Goal: Task Accomplishment & Management: Use online tool/utility

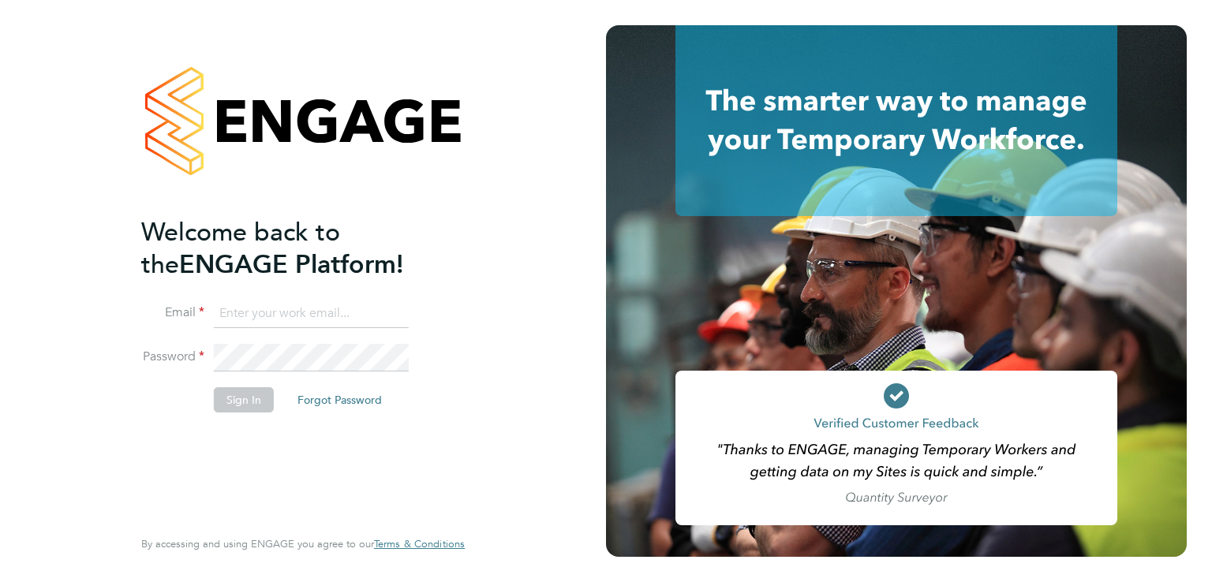
click at [263, 319] on input at bounding box center [311, 314] width 195 height 28
type input "[PERSON_NAME][EMAIL_ADDRESS][PERSON_NAME][PERSON_NAME][DOMAIN_NAME]"
click at [240, 393] on button "Sign In" at bounding box center [244, 399] width 60 height 25
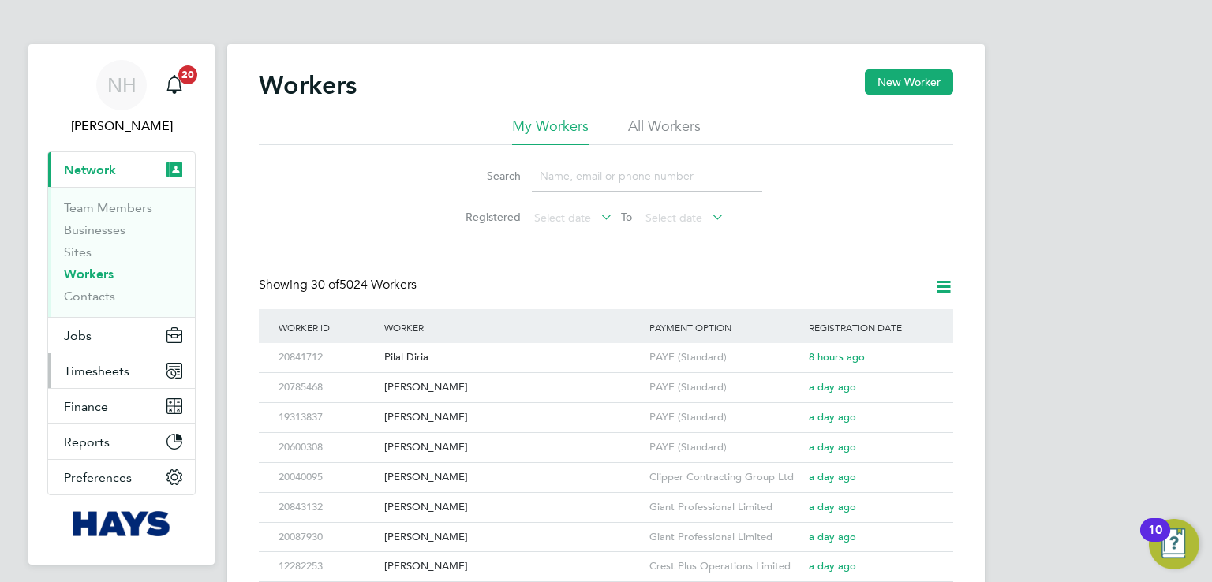
click at [116, 366] on span "Timesheets" at bounding box center [96, 371] width 65 height 15
click at [117, 368] on span "Timesheets" at bounding box center [96, 371] width 65 height 15
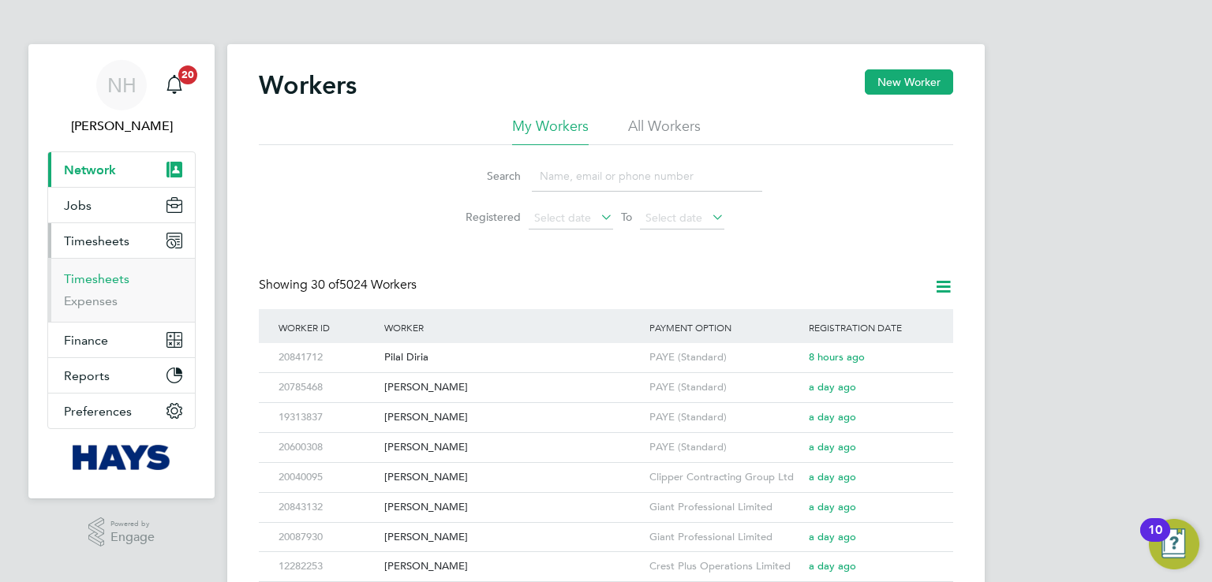
click at [107, 275] on link "Timesheets" at bounding box center [96, 278] width 65 height 15
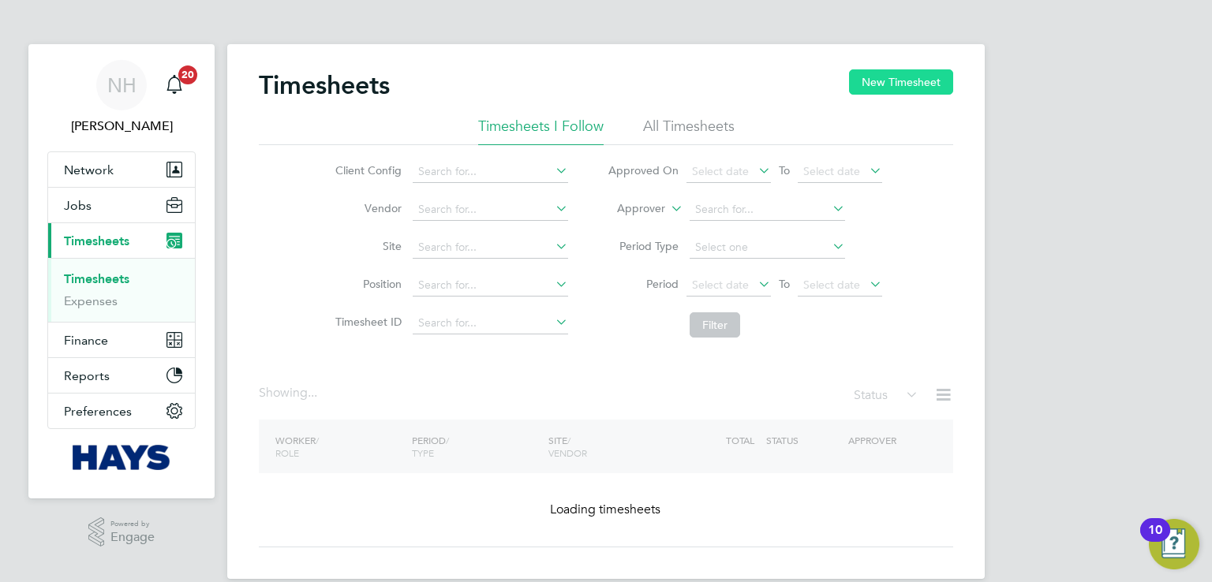
click at [913, 86] on button "New Timesheet" at bounding box center [901, 81] width 104 height 25
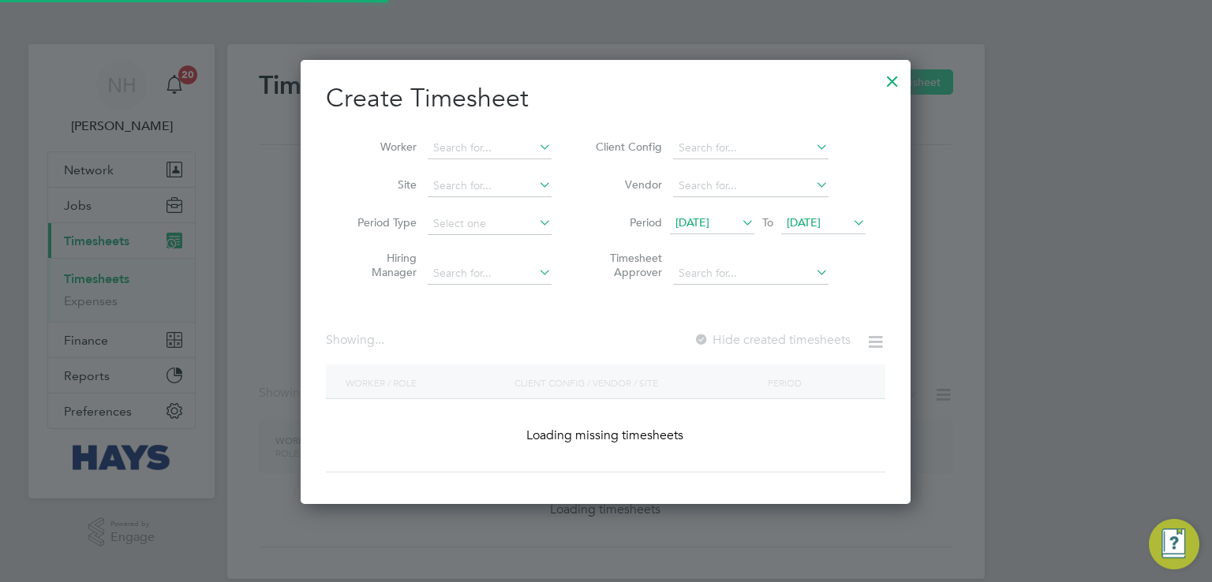
scroll to position [444, 611]
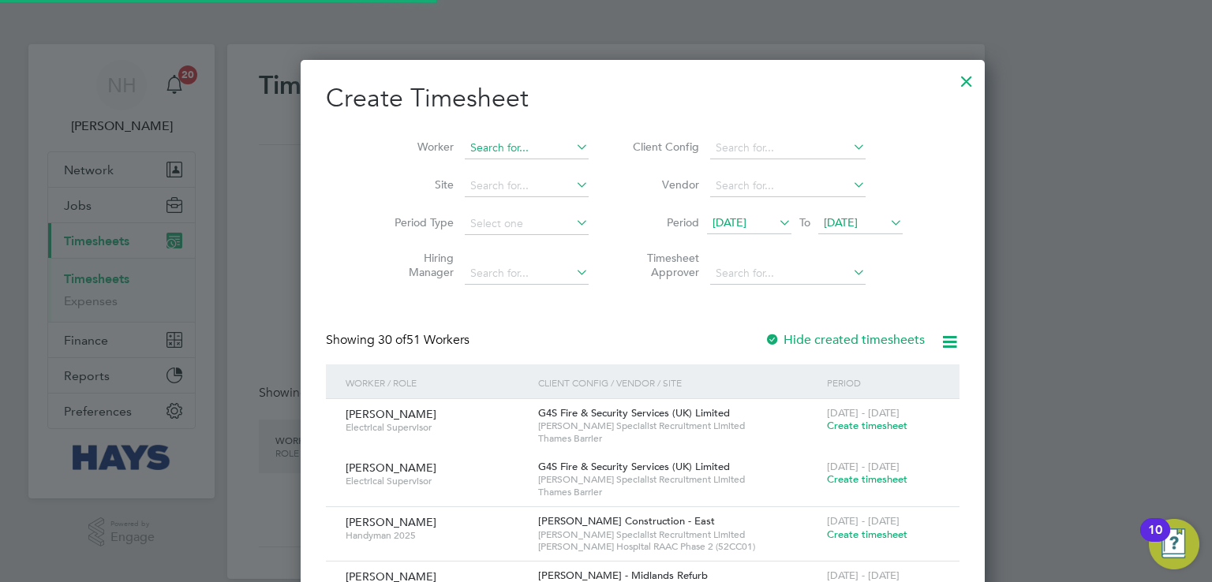
click at [506, 138] on input at bounding box center [527, 148] width 124 height 22
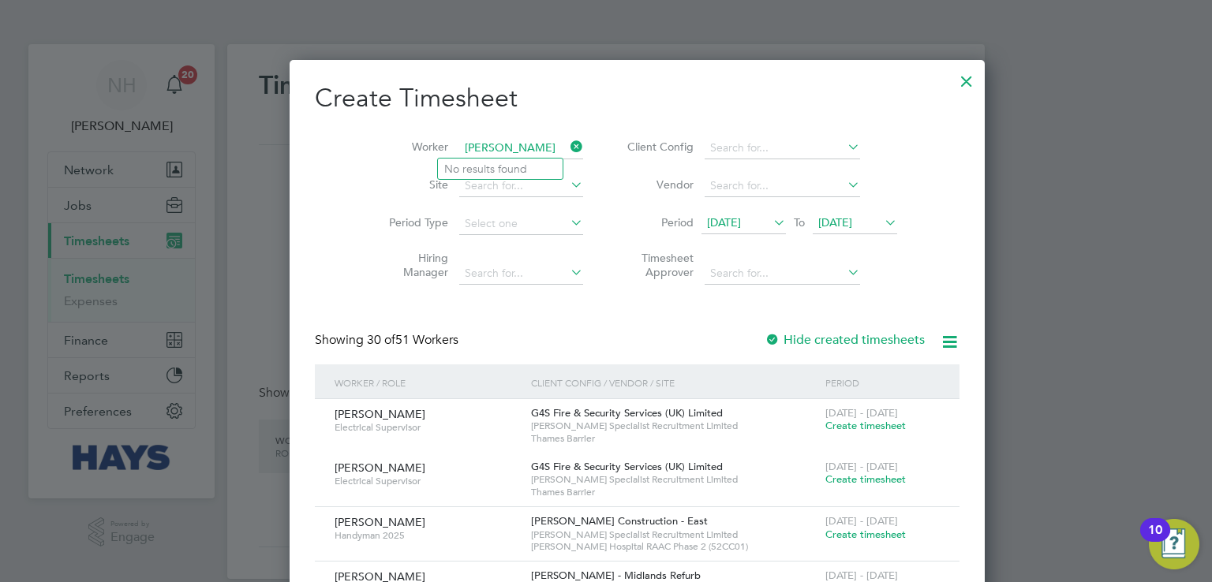
type input "[PERSON_NAME]"
click at [495, 146] on input at bounding box center [521, 148] width 124 height 22
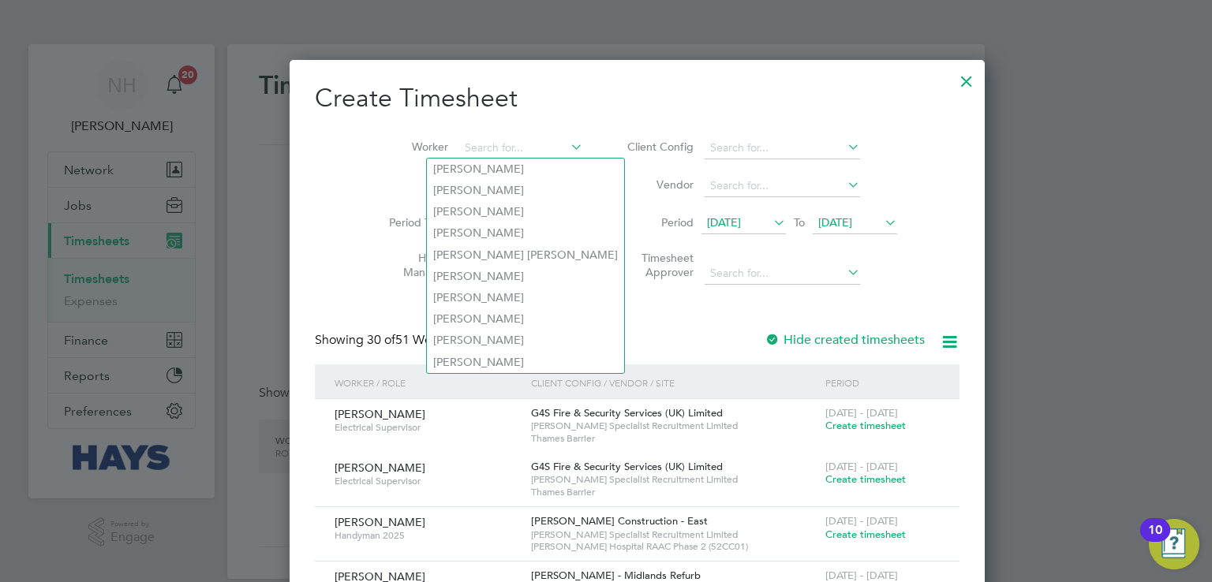
click at [825, 215] on span "[DATE]" at bounding box center [835, 222] width 34 height 14
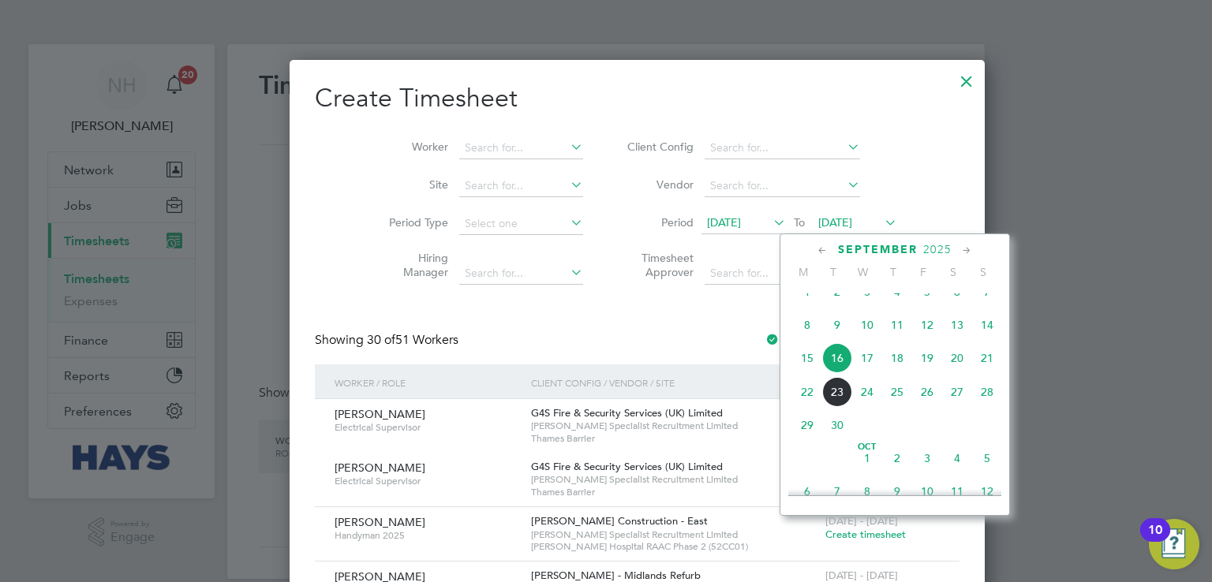
click at [838, 407] on span "23" at bounding box center [837, 392] width 30 height 30
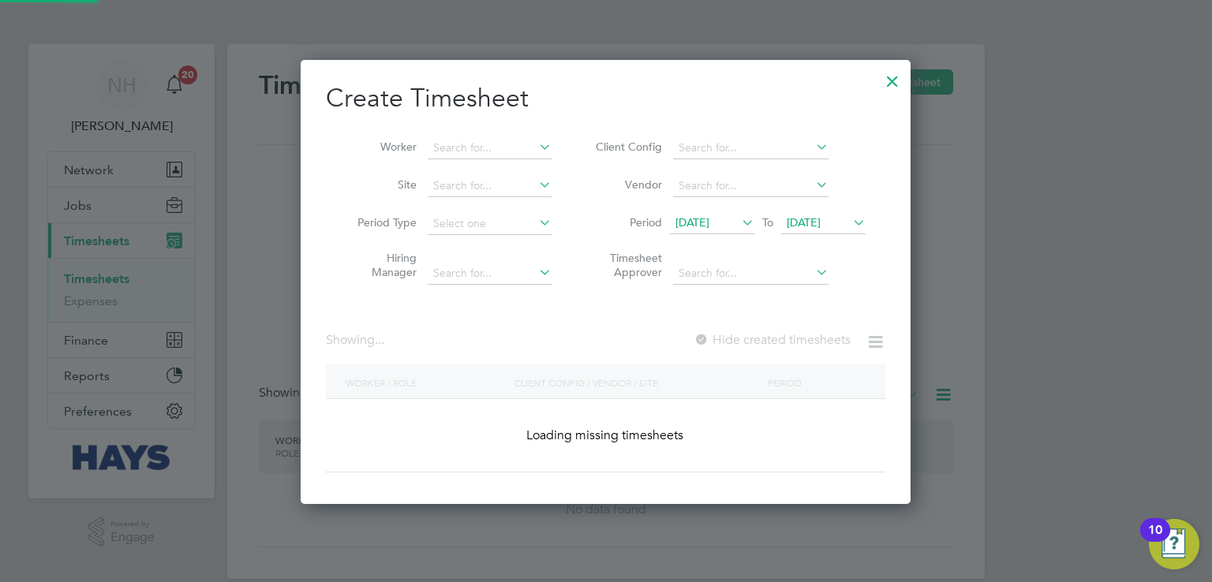
scroll to position [3025, 611]
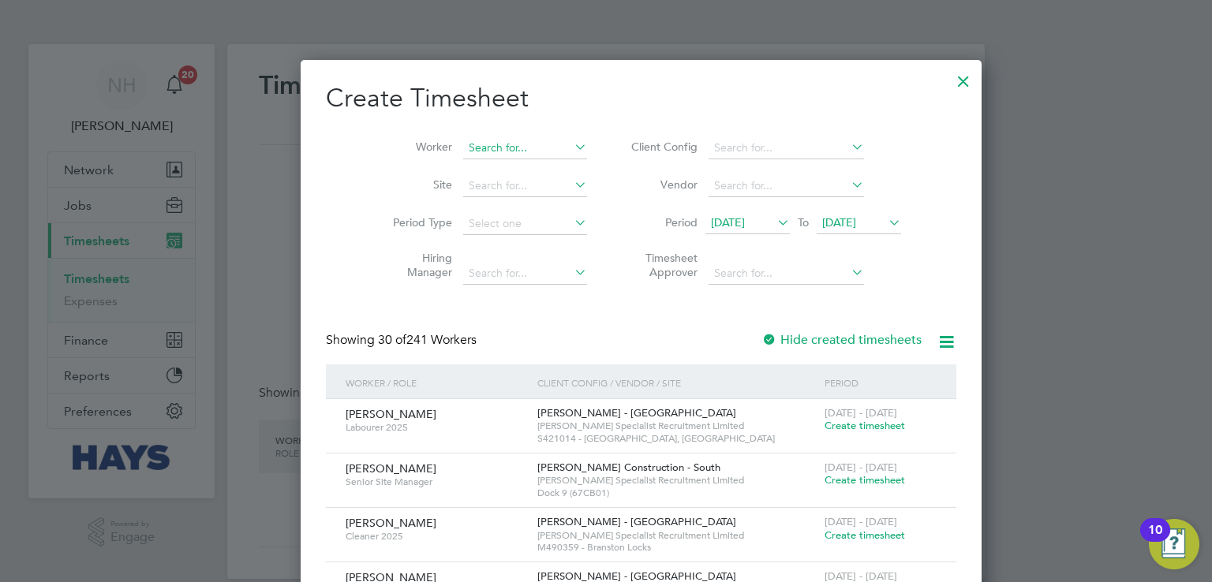
click at [498, 148] on input at bounding box center [525, 148] width 124 height 22
click at [529, 163] on b "Ch" at bounding box center [536, 169] width 14 height 13
type input "[PERSON_NAME]"
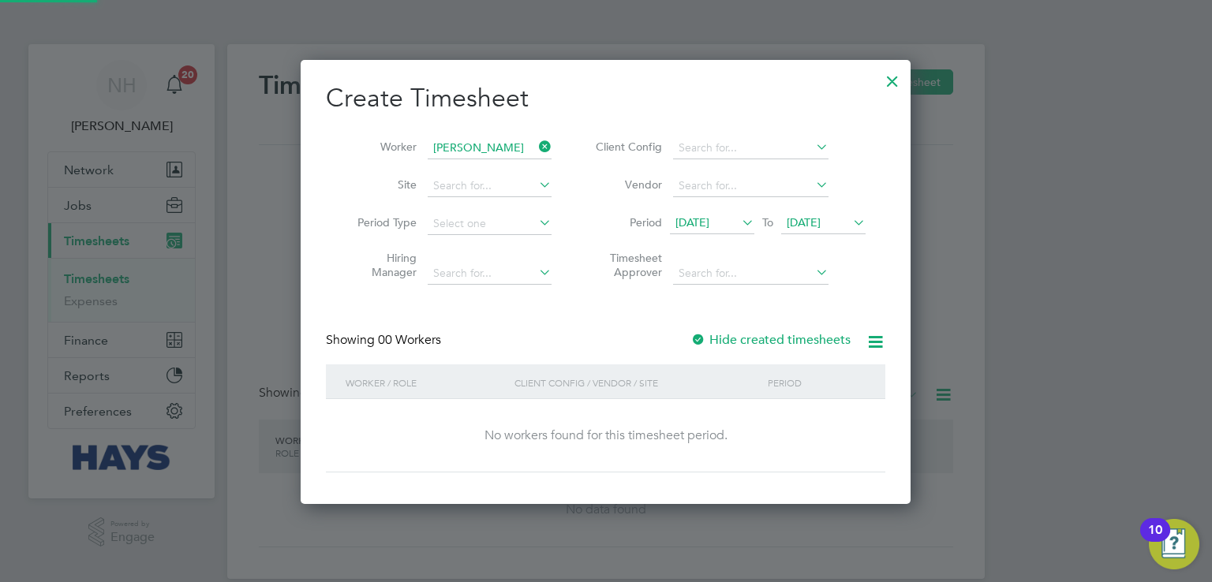
scroll to position [444, 611]
click at [701, 334] on div at bounding box center [698, 341] width 16 height 16
click at [517, 167] on li "Site" at bounding box center [448, 186] width 245 height 38
click at [628, 364] on div "Client Config / Vendor / Site" at bounding box center [636, 382] width 253 height 36
click at [499, 146] on input at bounding box center [490, 148] width 124 height 22
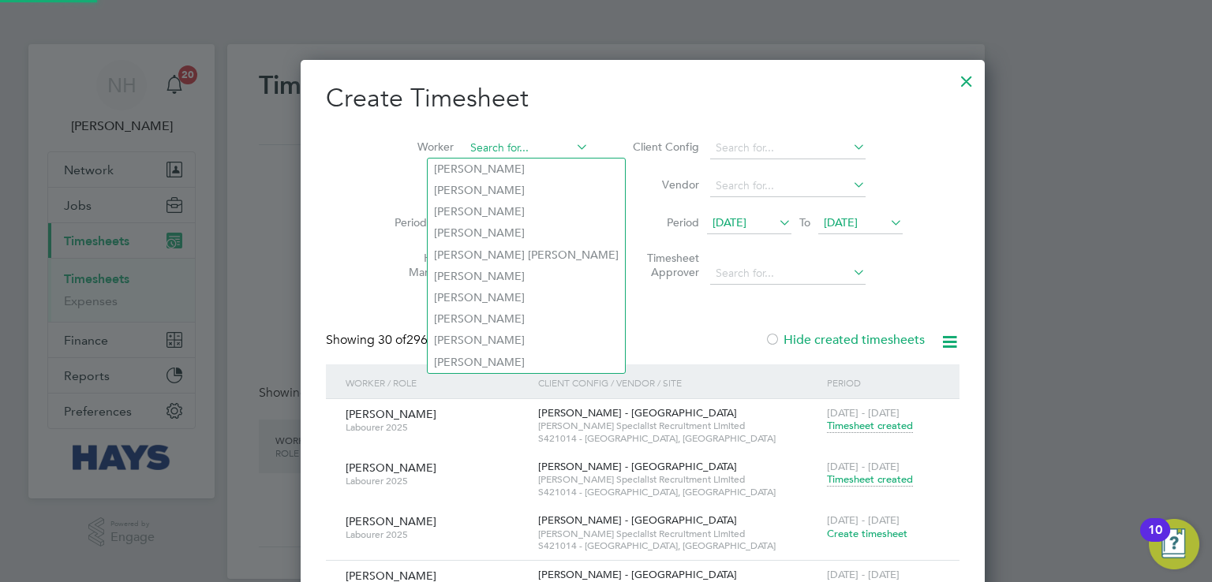
scroll to position [5642, 611]
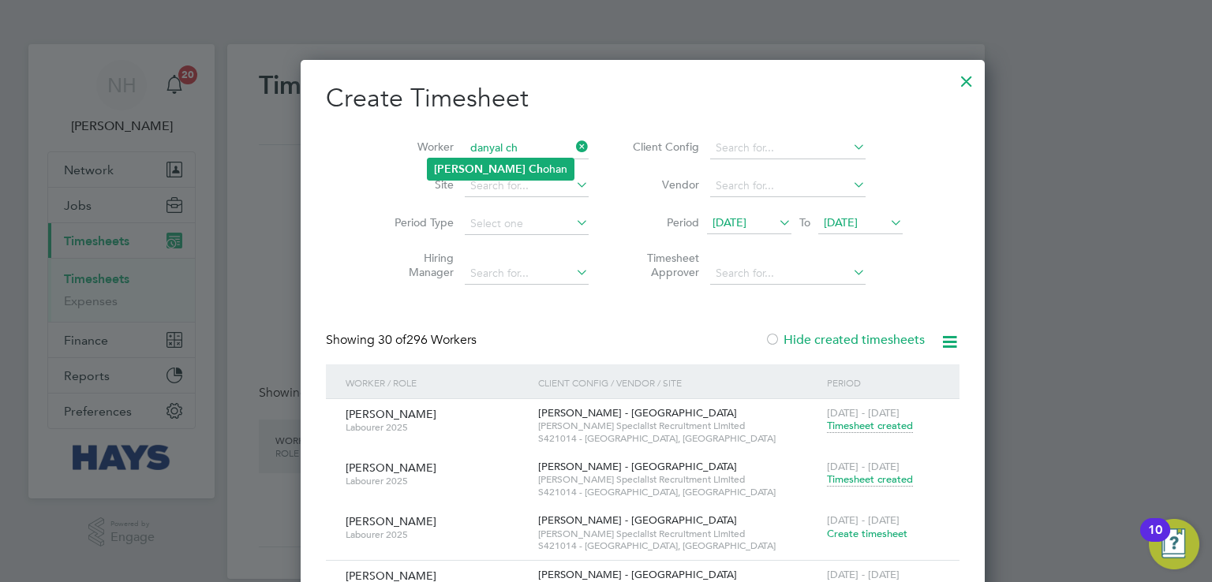
click at [499, 168] on li "[PERSON_NAME] [PERSON_NAME]" at bounding box center [501, 169] width 146 height 21
type input "[PERSON_NAME]"
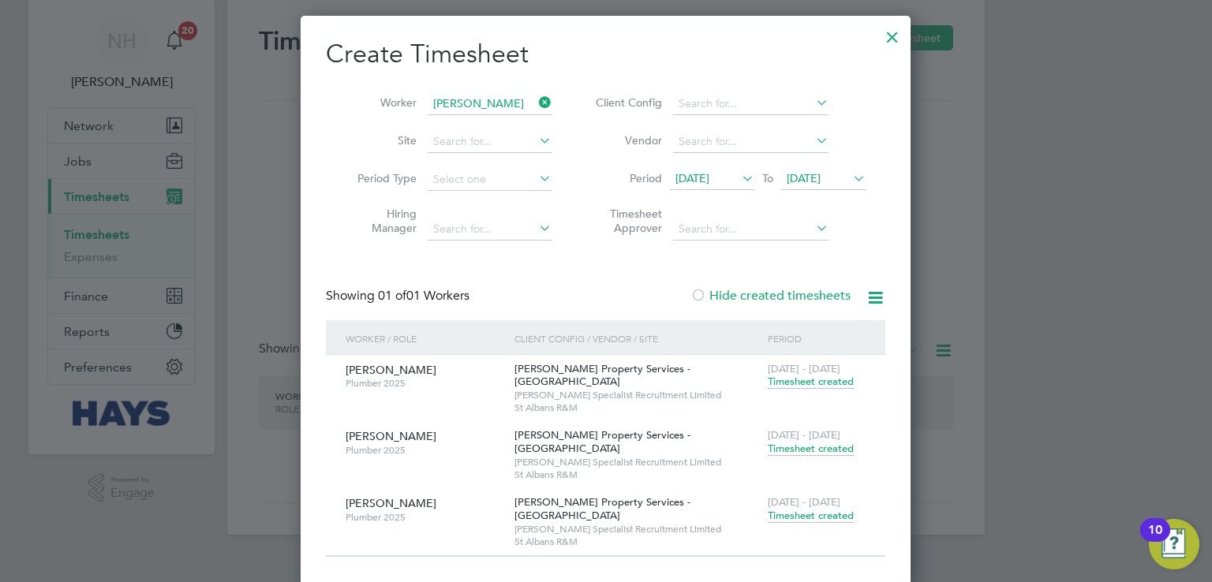
scroll to position [68, 0]
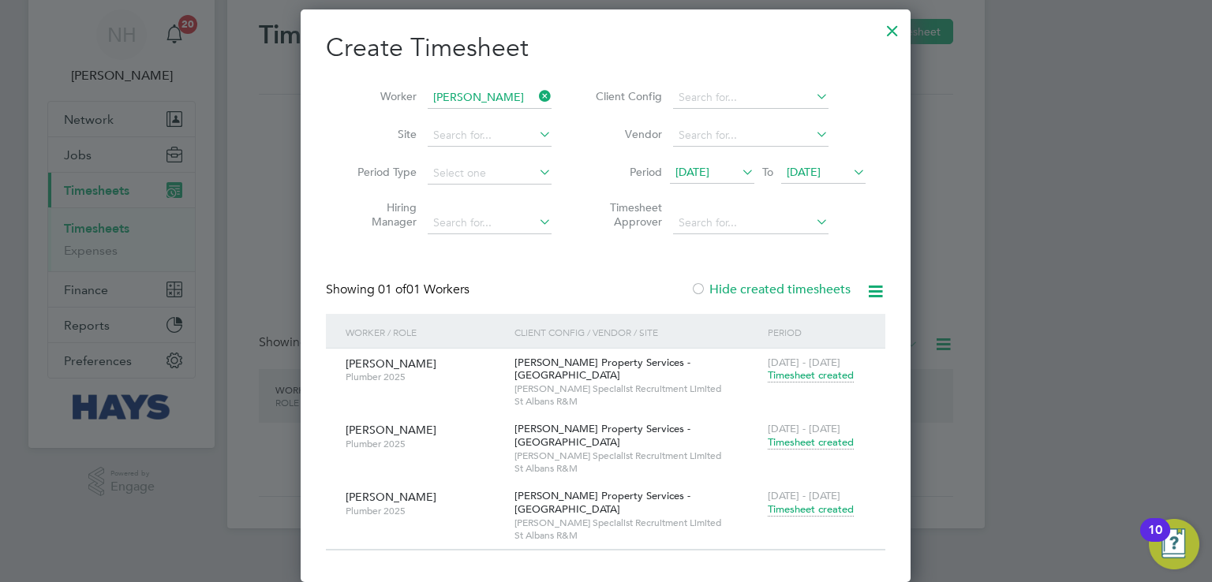
click at [780, 503] on span "Timesheet created" at bounding box center [811, 510] width 86 height 14
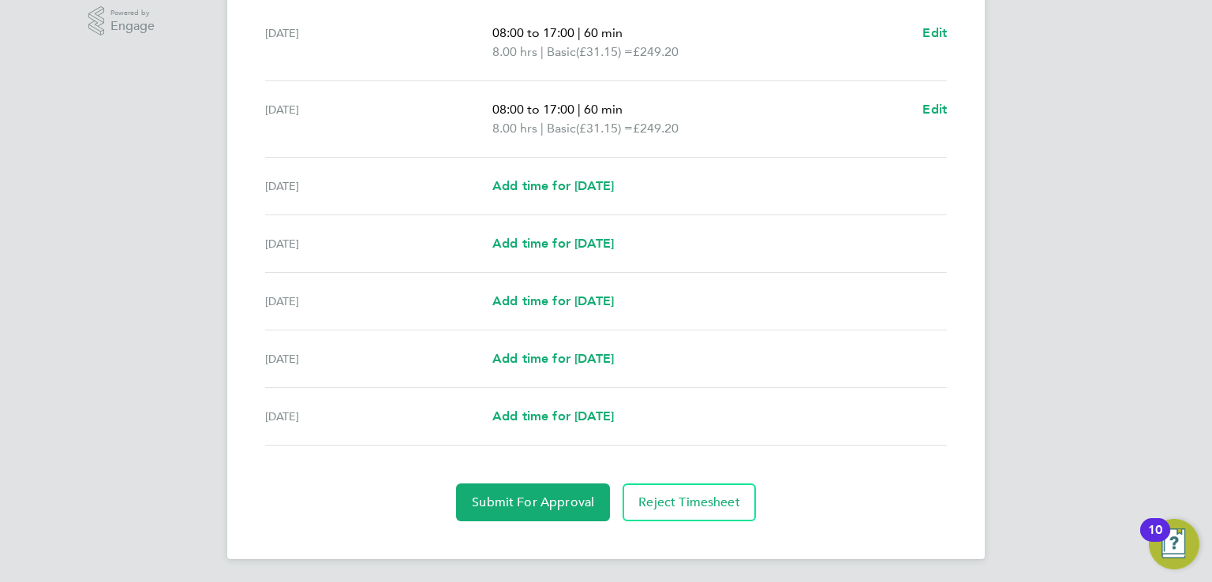
scroll to position [196, 0]
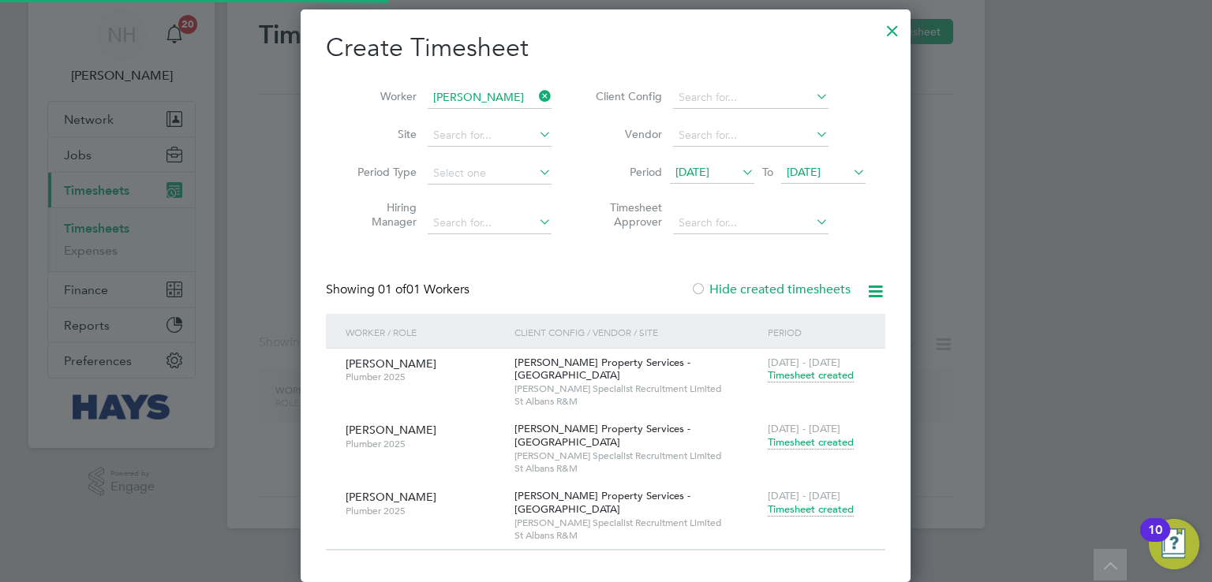
scroll to position [68, 0]
click at [812, 435] on span "Timesheet created" at bounding box center [811, 442] width 86 height 14
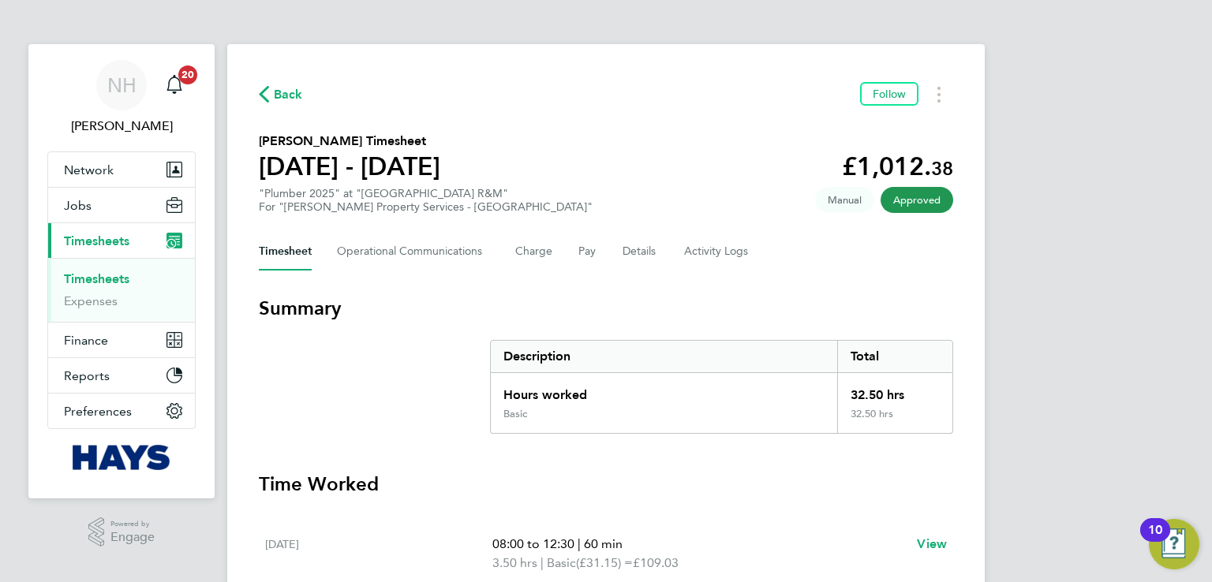
click at [261, 99] on icon "button" at bounding box center [264, 94] width 10 height 17
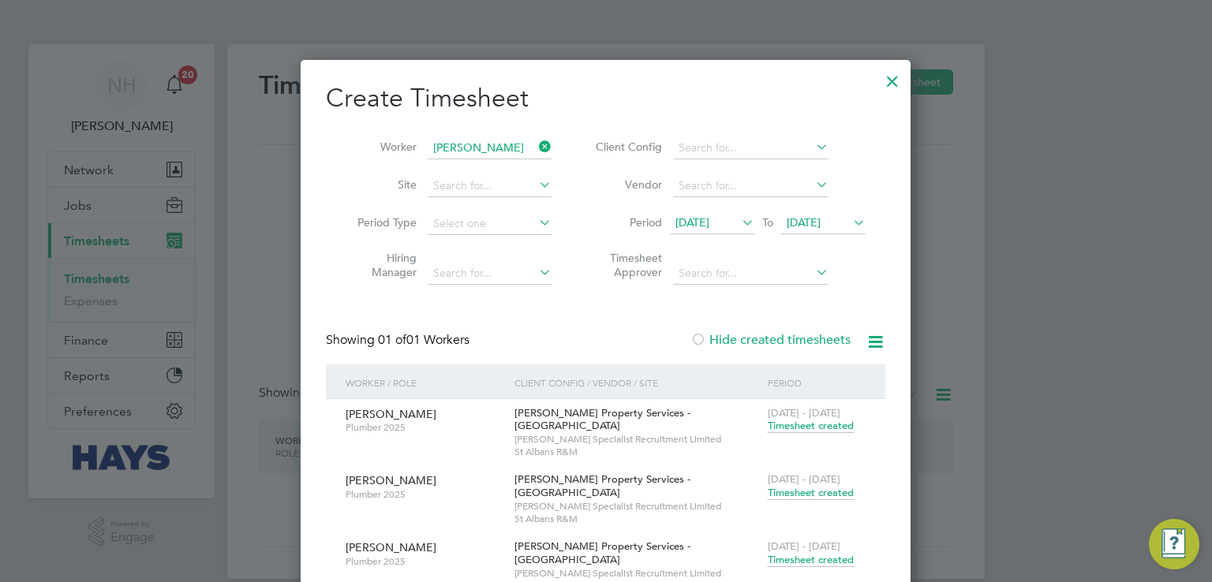
scroll to position [591, 611]
click at [536, 148] on icon at bounding box center [536, 147] width 0 height 22
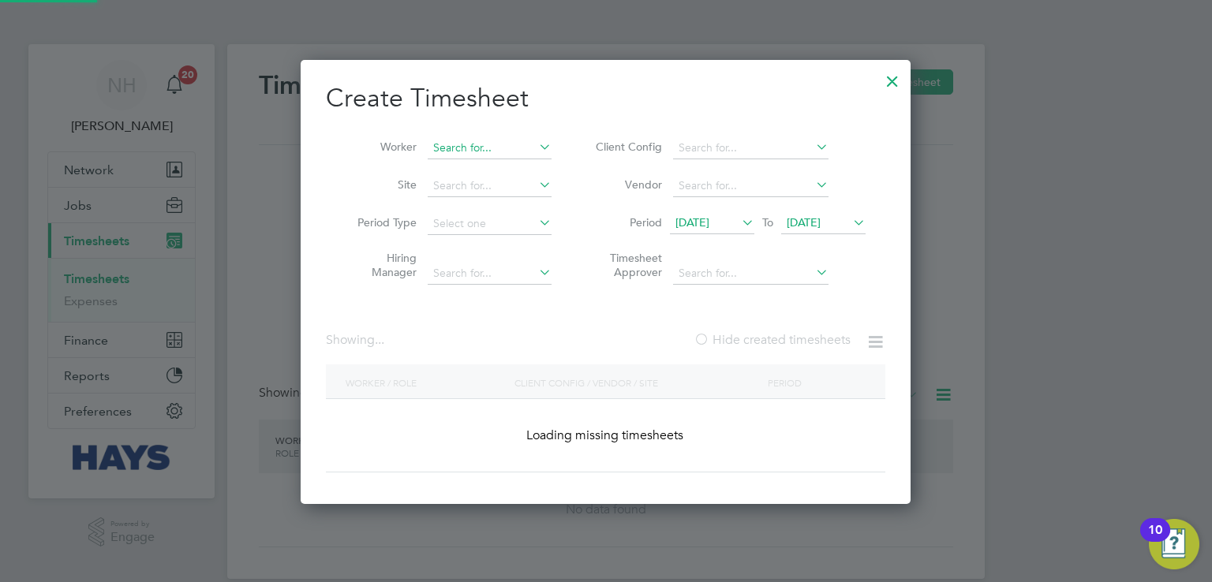
scroll to position [444, 611]
click at [499, 147] on input at bounding box center [490, 148] width 124 height 22
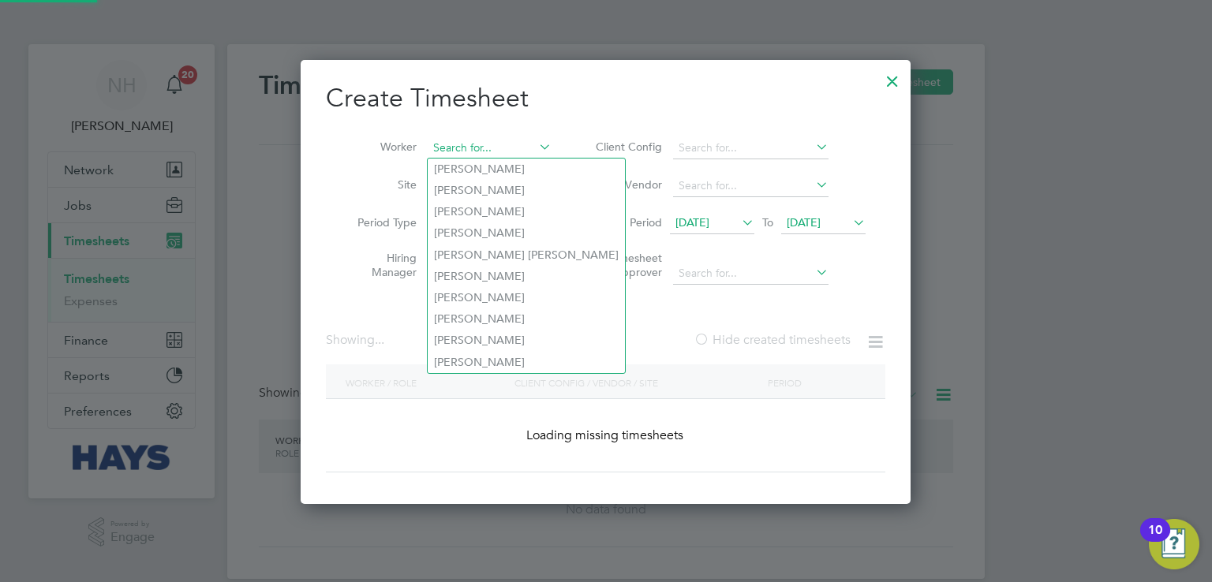
scroll to position [5642, 611]
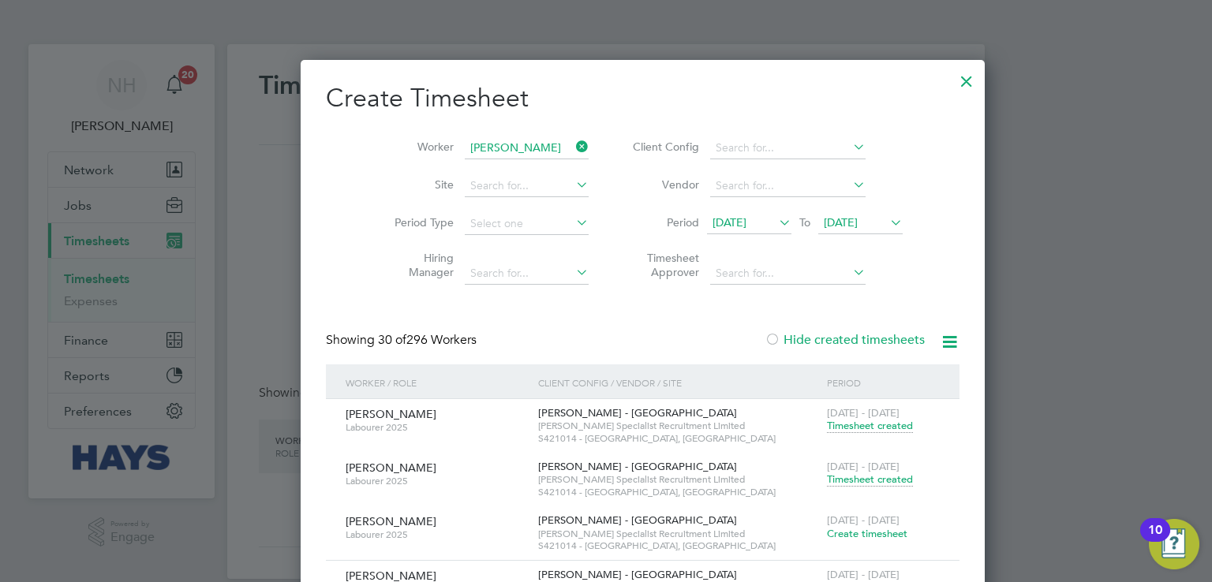
click at [513, 171] on li "[PERSON_NAME] Bel ecciu" at bounding box center [503, 169] width 150 height 21
type input "[PERSON_NAME]"
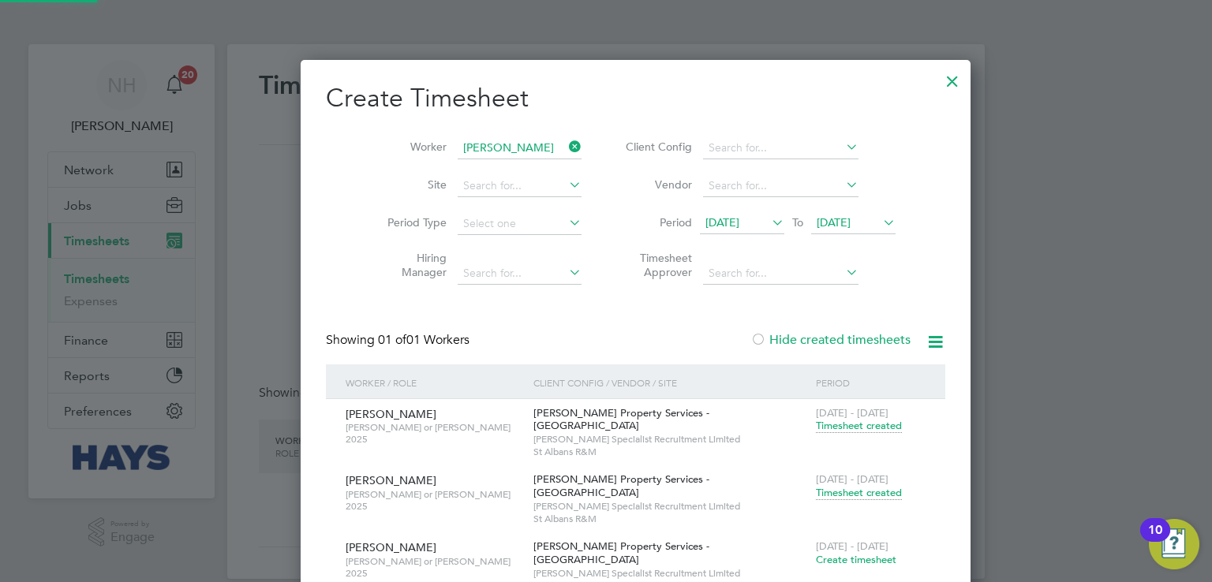
scroll to position [591, 611]
click at [388, 484] on span "[PERSON_NAME]" at bounding box center [391, 480] width 91 height 14
click at [820, 498] on span "Timesheet created" at bounding box center [859, 493] width 86 height 14
